Goal: Task Accomplishment & Management: Manage account settings

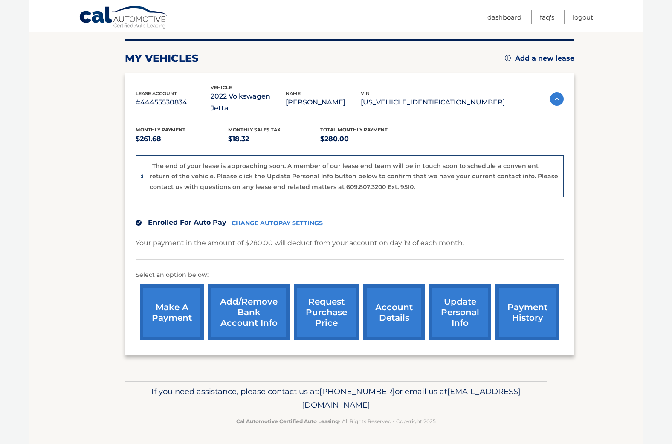
scroll to position [103, 0]
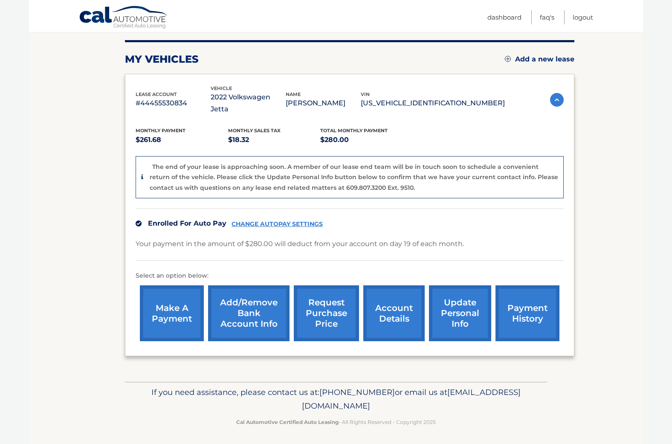
click at [322, 309] on link "request purchase price" at bounding box center [326, 313] width 65 height 56
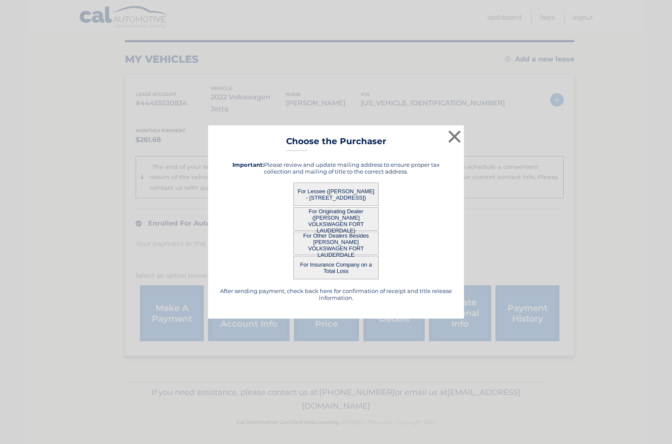
click at [350, 190] on button "For Lessee ([PERSON_NAME] - [STREET_ADDRESS])" at bounding box center [336, 194] width 85 height 23
click at [458, 133] on button "×" at bounding box center [454, 136] width 17 height 17
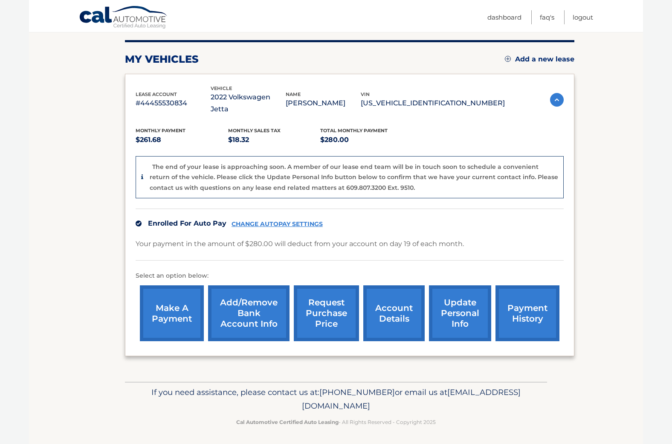
click at [319, 313] on link "request purchase price" at bounding box center [326, 313] width 65 height 56
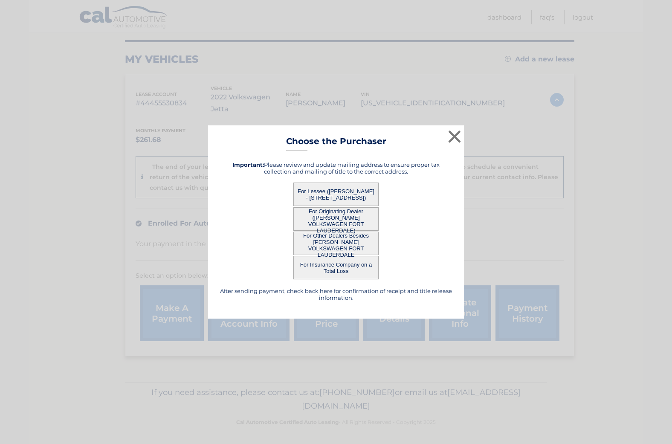
click at [355, 186] on button "For Lessee ([PERSON_NAME] - [STREET_ADDRESS])" at bounding box center [336, 194] width 85 height 23
click at [354, 186] on button "For Lessee ([PERSON_NAME] - [STREET_ADDRESS])" at bounding box center [336, 194] width 85 height 23
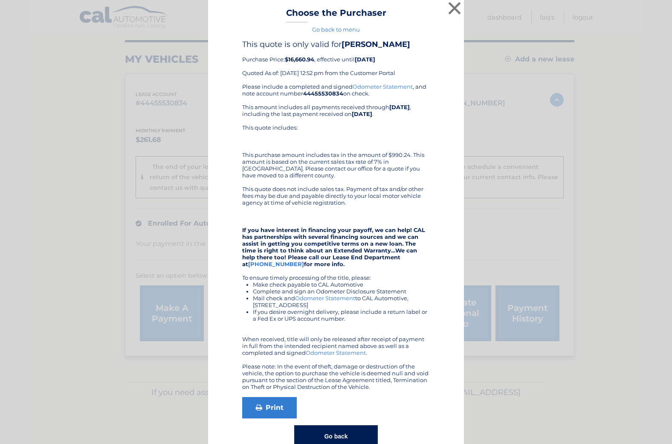
scroll to position [0, 0]
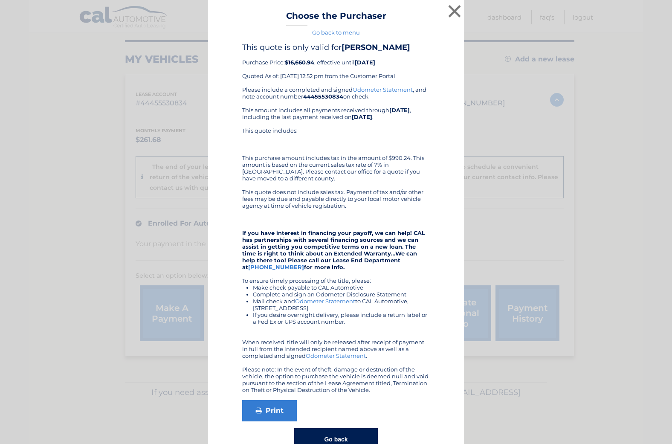
drag, startPoint x: 249, startPoint y: 11, endPoint x: 256, endPoint y: 12, distance: 6.9
click at [256, 12] on div "× Choose the Purchaser Go back to menu After sending payment, check back here f…" at bounding box center [336, 234] width 256 height 468
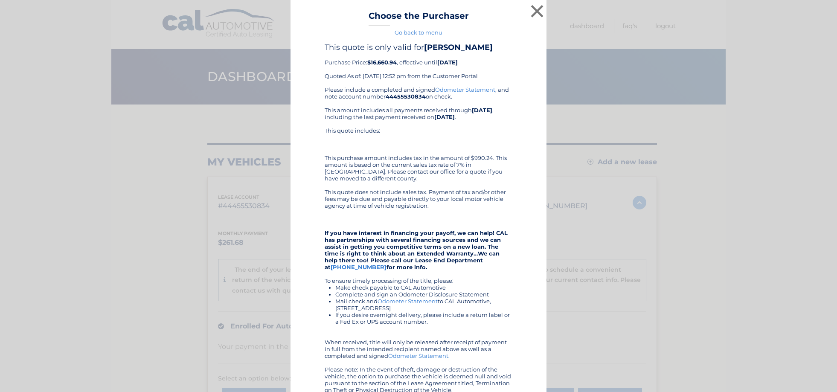
scroll to position [2, 0]
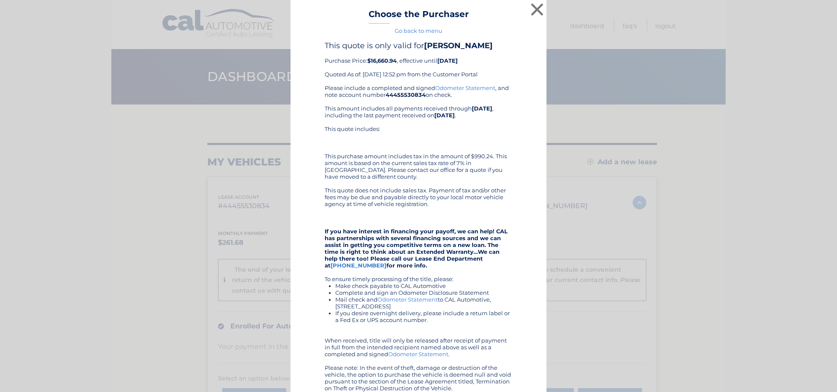
drag, startPoint x: 321, startPoint y: 11, endPoint x: 328, endPoint y: 12, distance: 6.8
click at [328, 12] on div "× Choose the Purchaser Go back to menu After sending payment, check back here f…" at bounding box center [419, 232] width 256 height 468
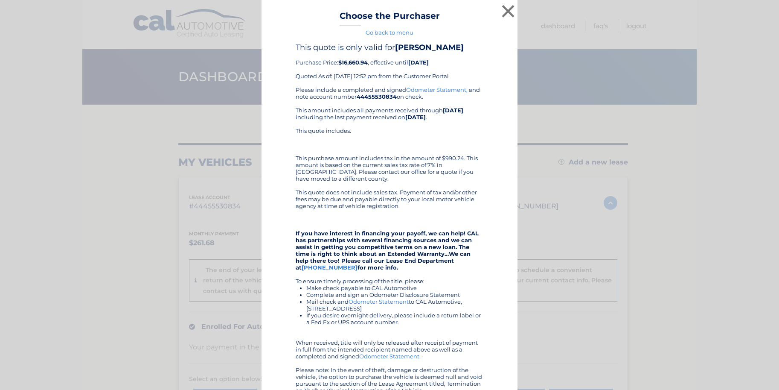
scroll to position [0, 0]
drag, startPoint x: 360, startPoint y: 263, endPoint x: 425, endPoint y: 264, distance: 65.3
click at [425, 264] on strong "If you have interest in financing your payoff, we can help! CAL has partnership…" at bounding box center [387, 250] width 183 height 41
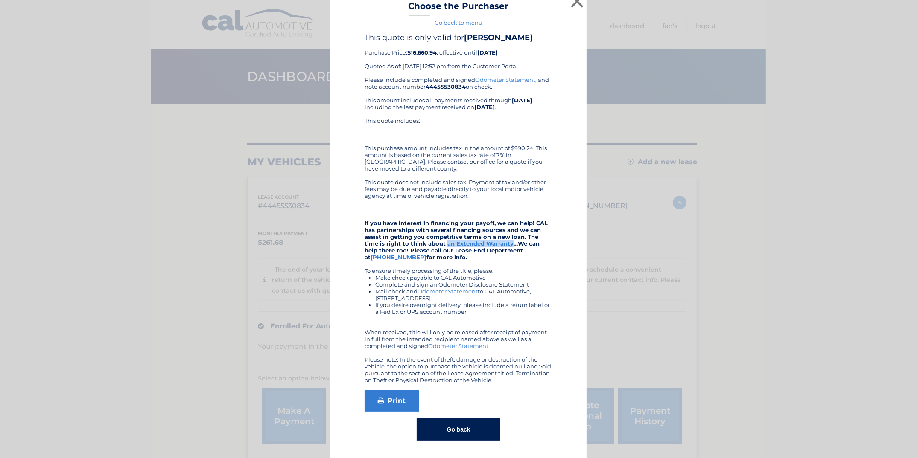
scroll to position [2, 0]
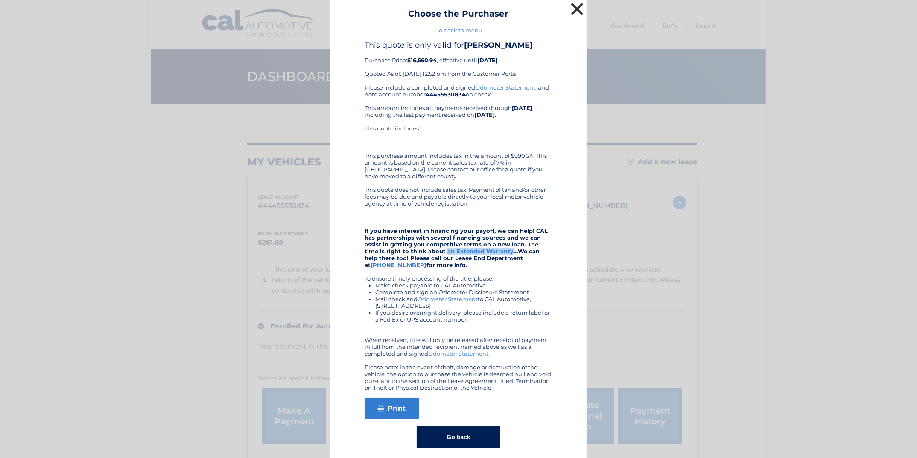
click at [576, 7] on button "×" at bounding box center [576, 8] width 17 height 17
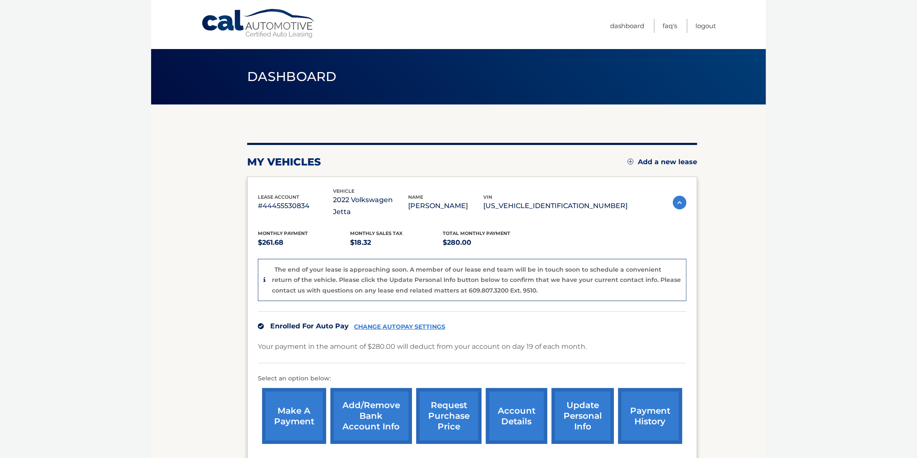
scroll to position [0, 0]
click at [670, 161] on link "Add a new lease" at bounding box center [662, 162] width 70 height 9
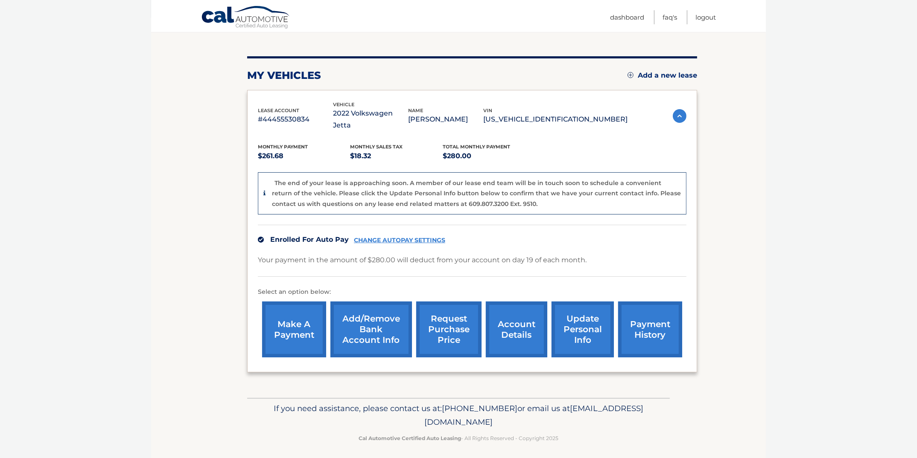
scroll to position [86, 0]
click at [519, 329] on link "account details" at bounding box center [516, 330] width 61 height 56
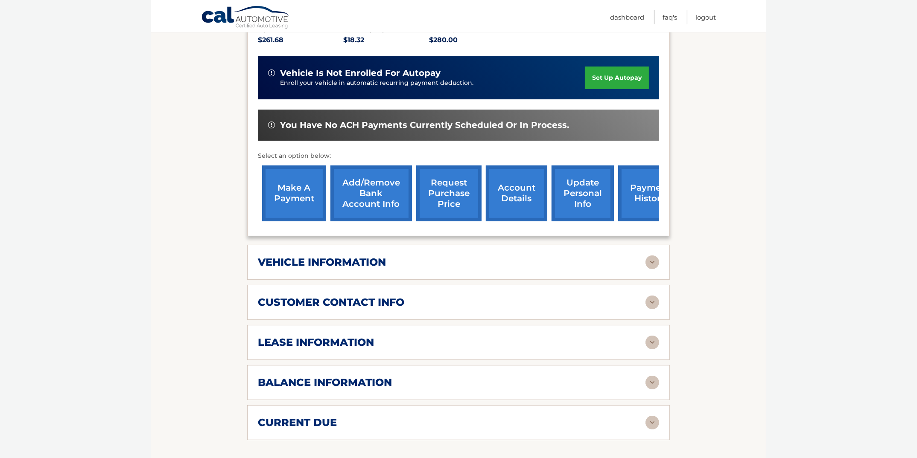
scroll to position [214, 0]
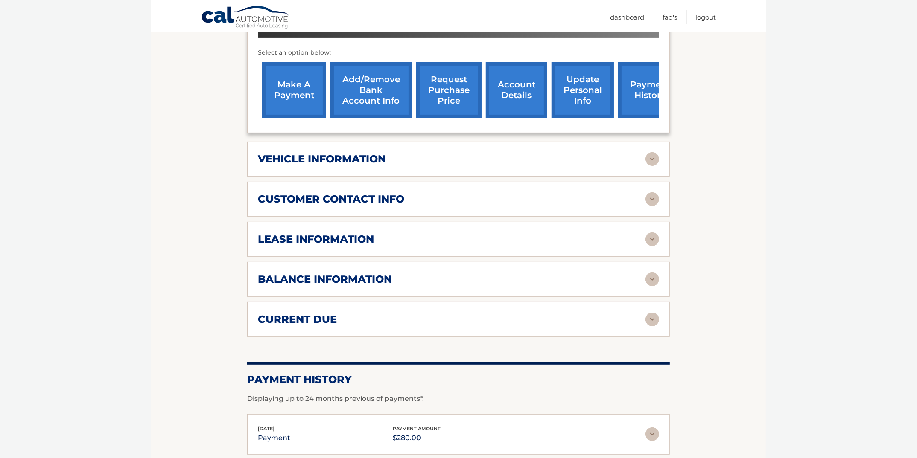
click at [653, 275] on img at bounding box center [652, 280] width 14 height 14
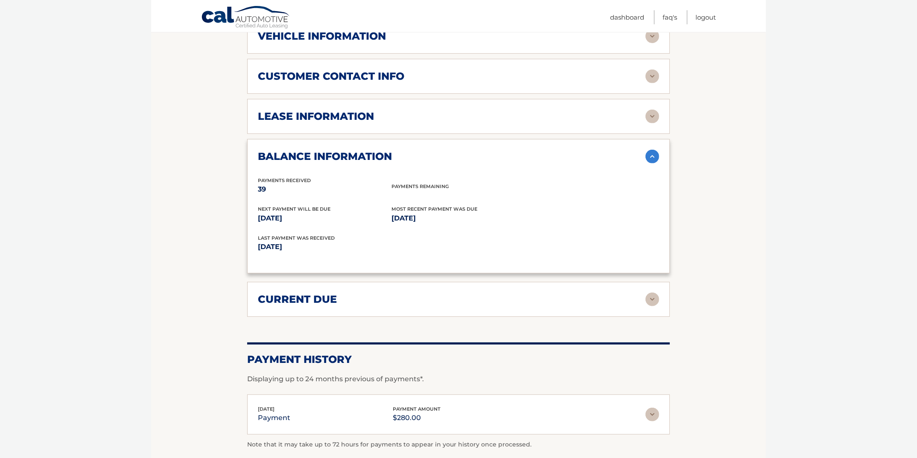
scroll to position [440, 0]
click at [652, 292] on img at bounding box center [652, 299] width 14 height 14
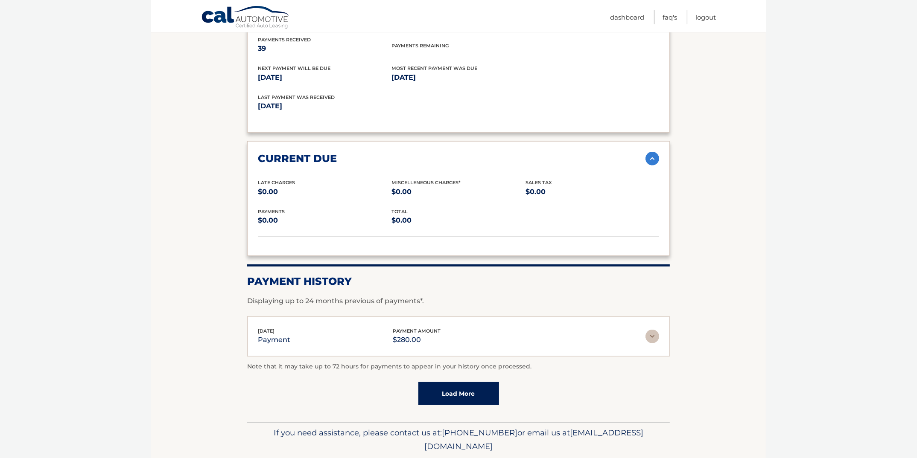
scroll to position [581, 0]
click at [652, 329] on img at bounding box center [652, 336] width 14 height 14
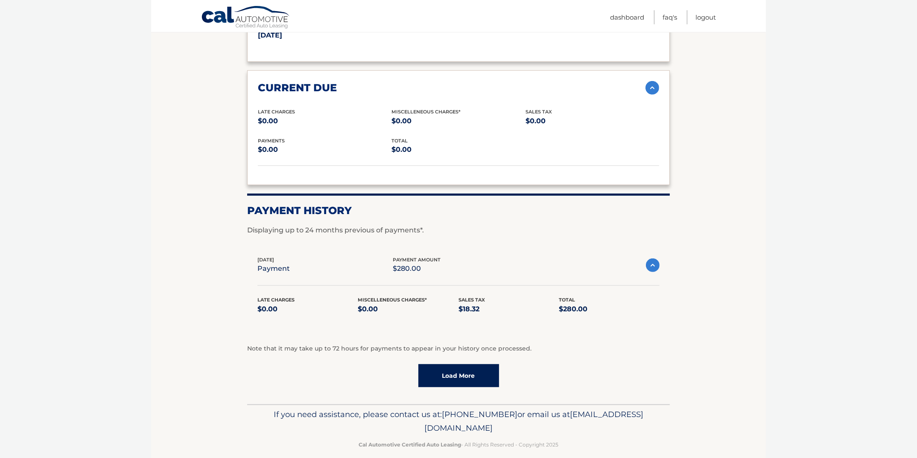
scroll to position [651, 0]
click at [475, 365] on link "Load More" at bounding box center [458, 376] width 81 height 23
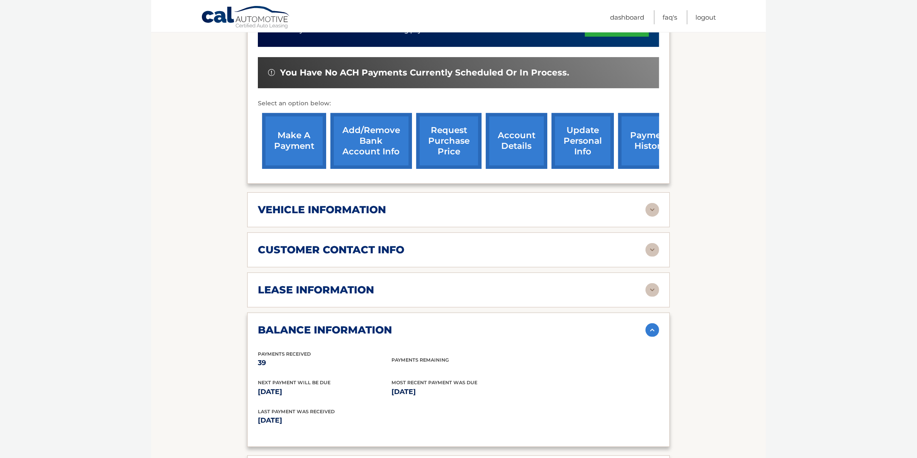
scroll to position [266, 0]
click at [645, 136] on link "payment history" at bounding box center [650, 141] width 64 height 56
